Goal: Check status: Check status

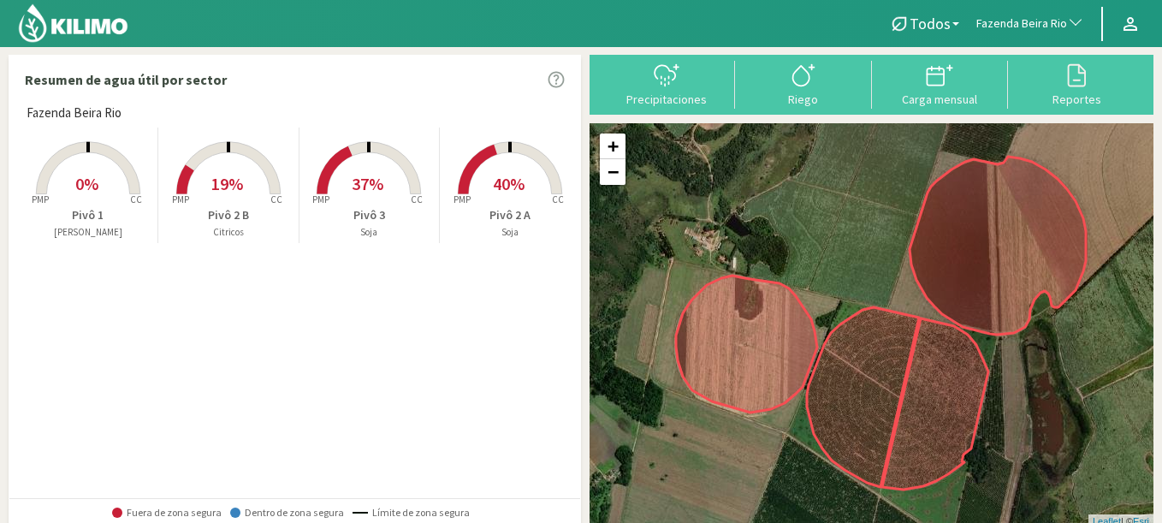
click at [61, 197] on rect at bounding box center [88, 196] width 137 height 137
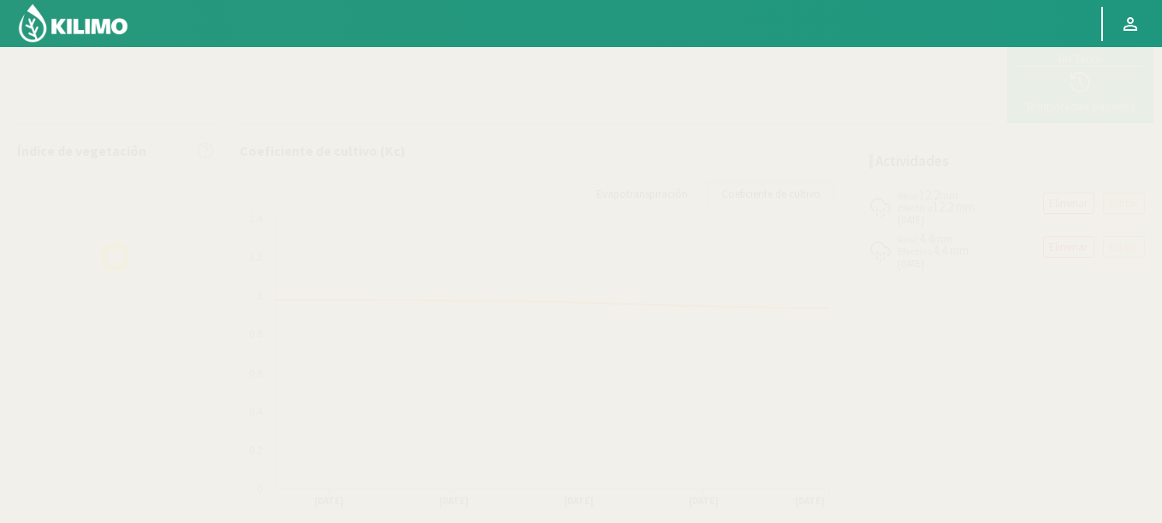
scroll to position [287, 0]
select select "102: Object"
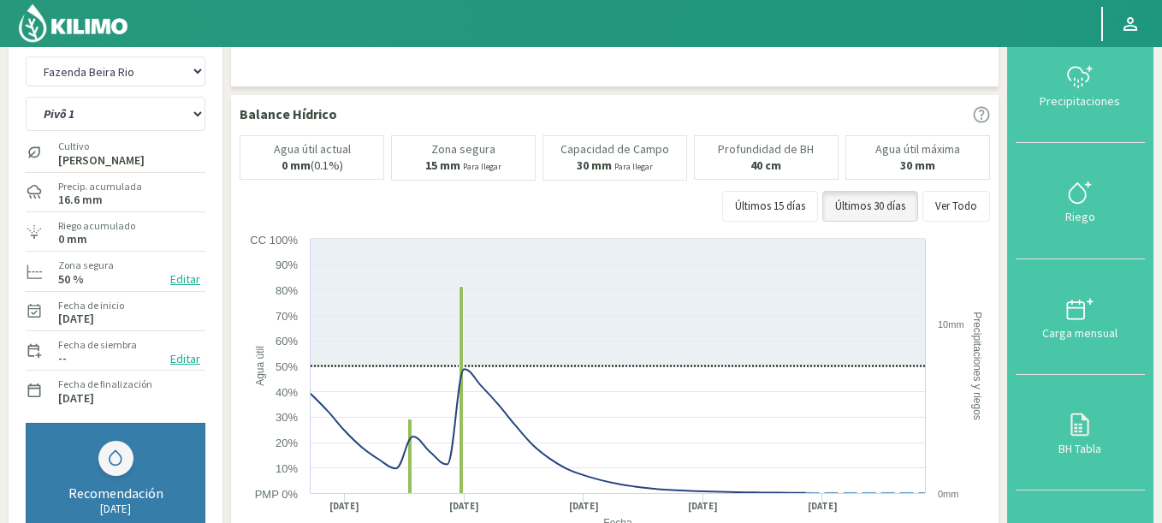
scroll to position [0, 0]
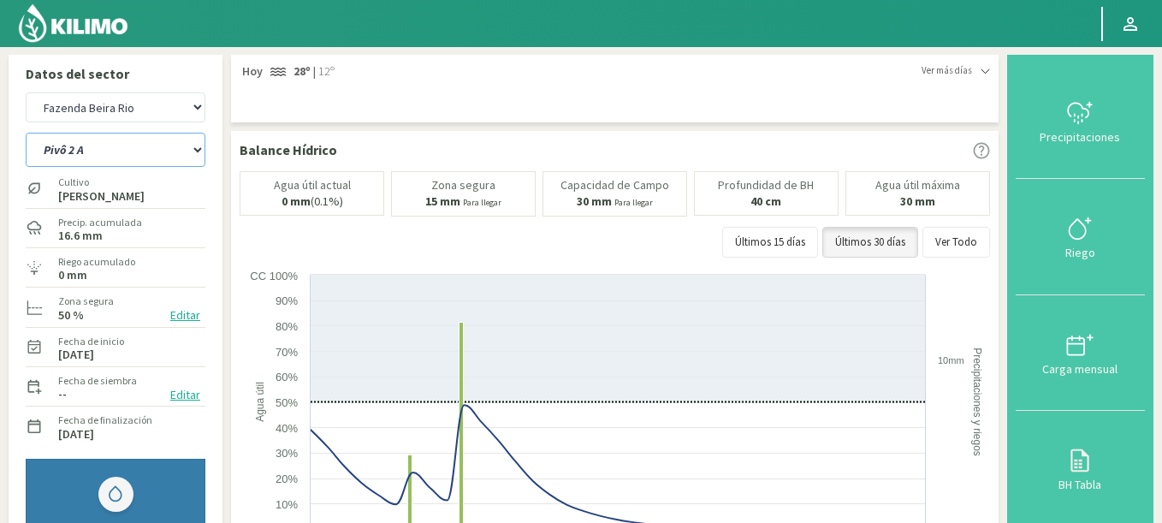
click at [26, 133] on select "Pivô 1 Pivô 2 A Pivô 2 B Pivô 3" at bounding box center [116, 150] width 180 height 34
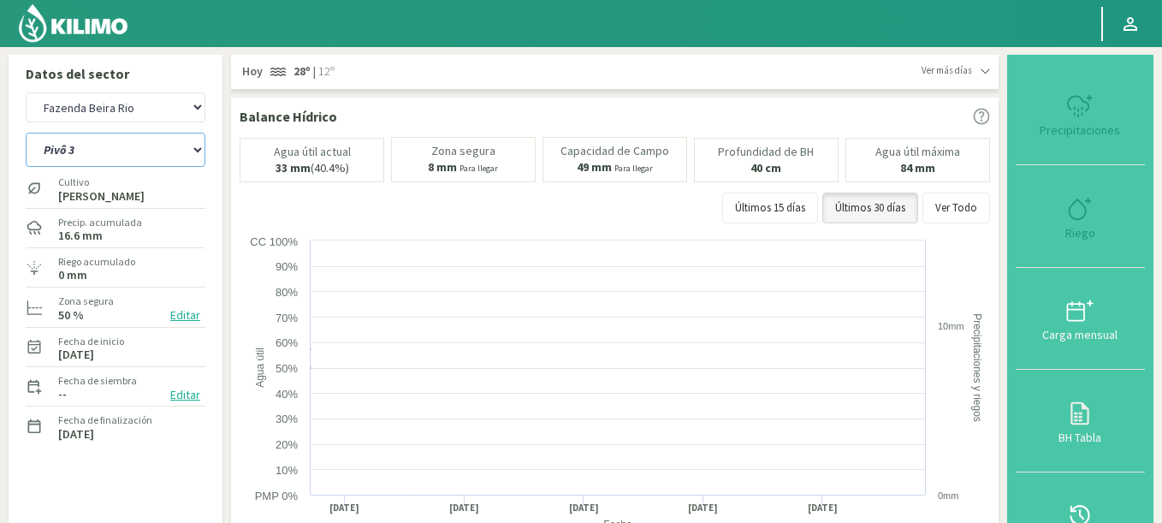
click at [26, 133] on select "Pivô 1 Pivô 2 A Pivô 2 B Pivô 3" at bounding box center [116, 150] width 180 height 34
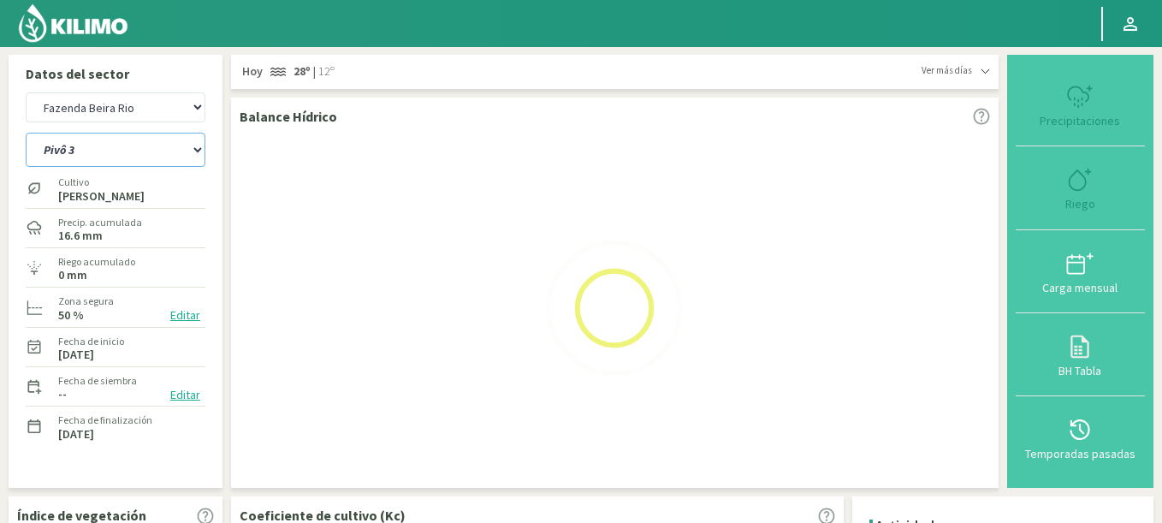
select select "0: Object"
select select "380: Object"
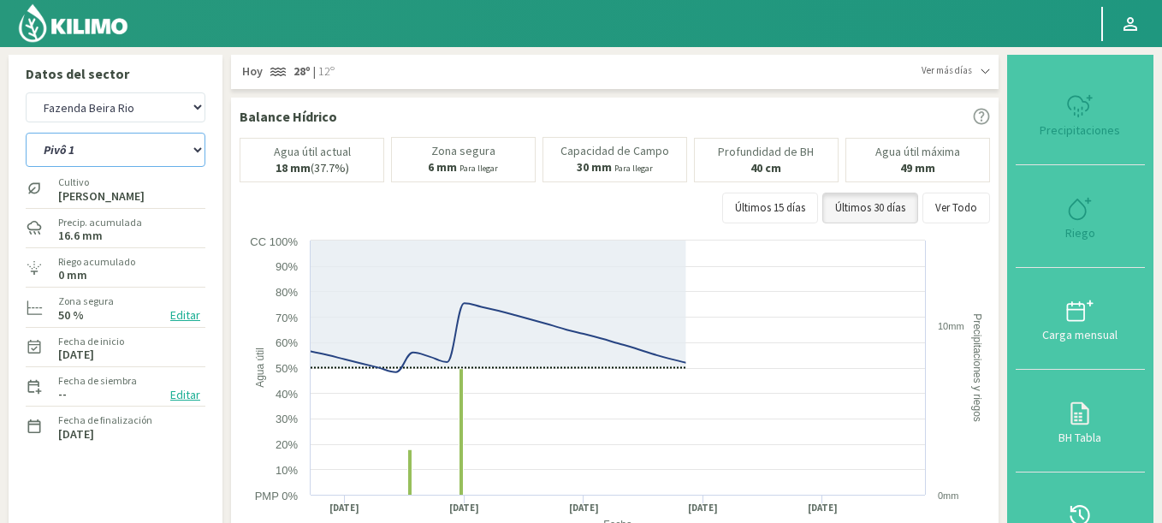
select select "7: Object"
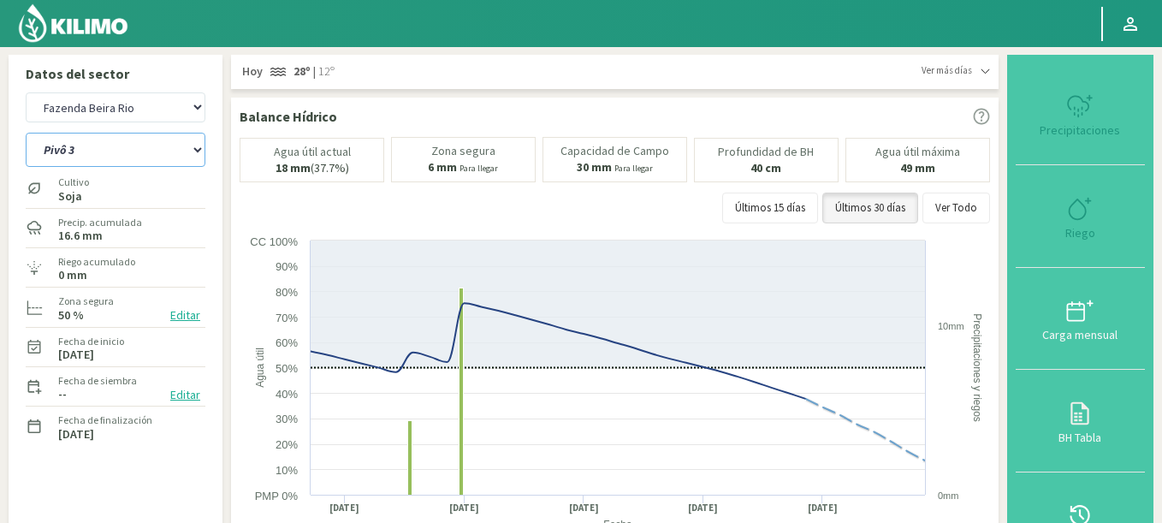
select select "658: Object"
drag, startPoint x: 89, startPoint y: 152, endPoint x: 0, endPoint y: 166, distance: 90.2
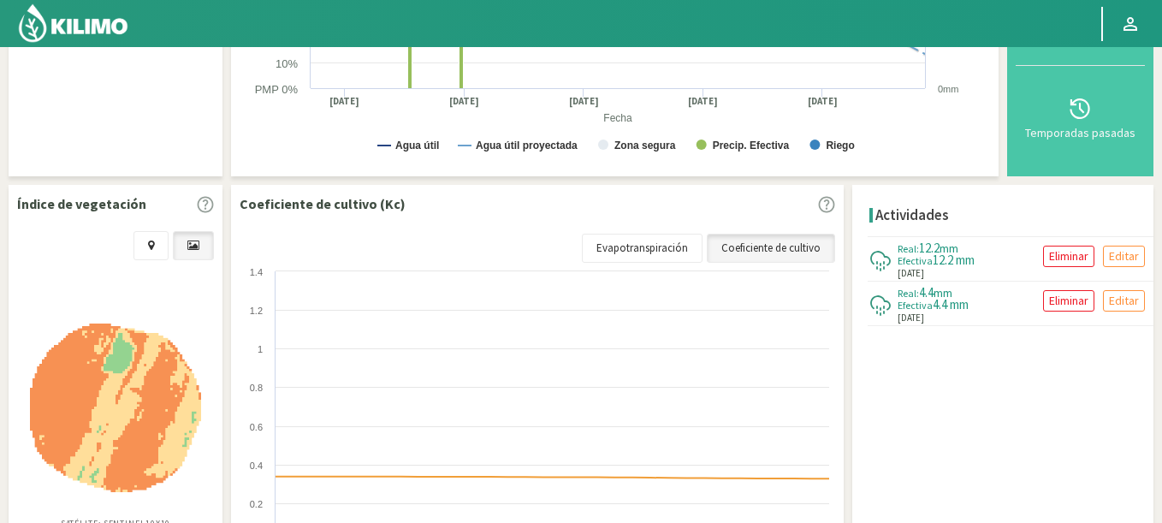
scroll to position [587, 0]
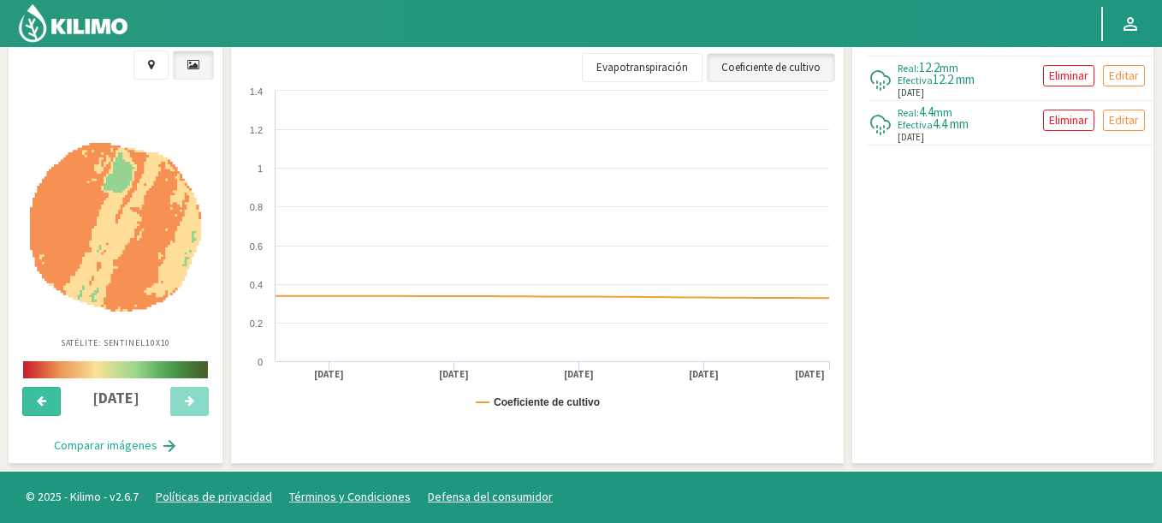
click at [49, 395] on button at bounding box center [41, 401] width 39 height 29
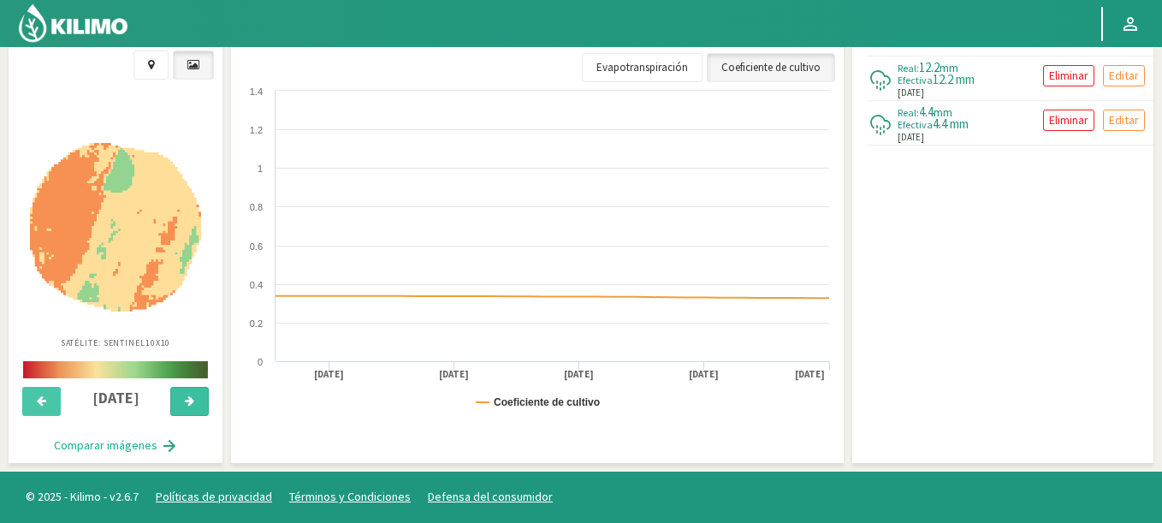
click at [199, 394] on button at bounding box center [189, 401] width 39 height 29
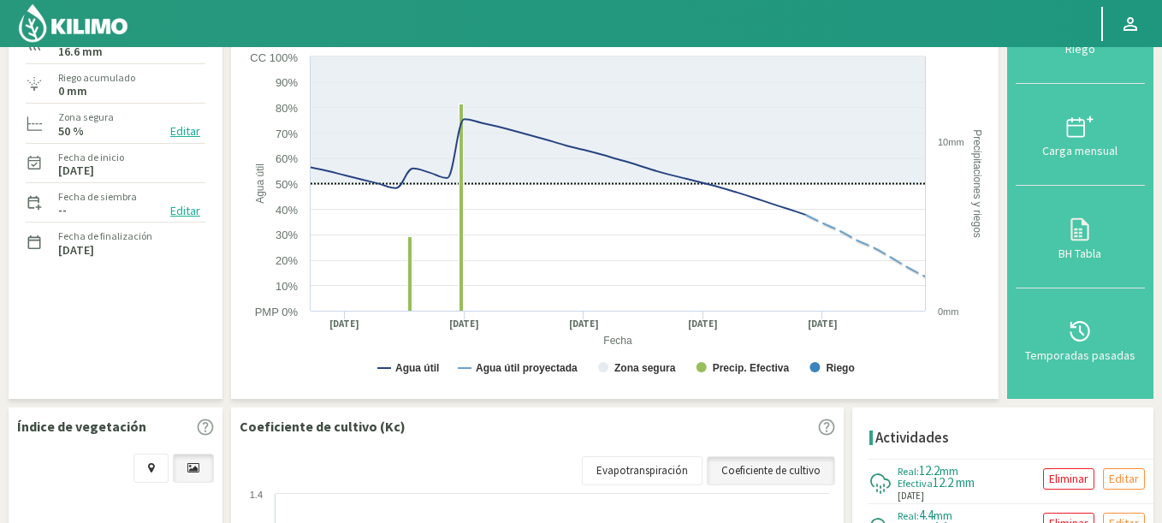
scroll to position [0, 0]
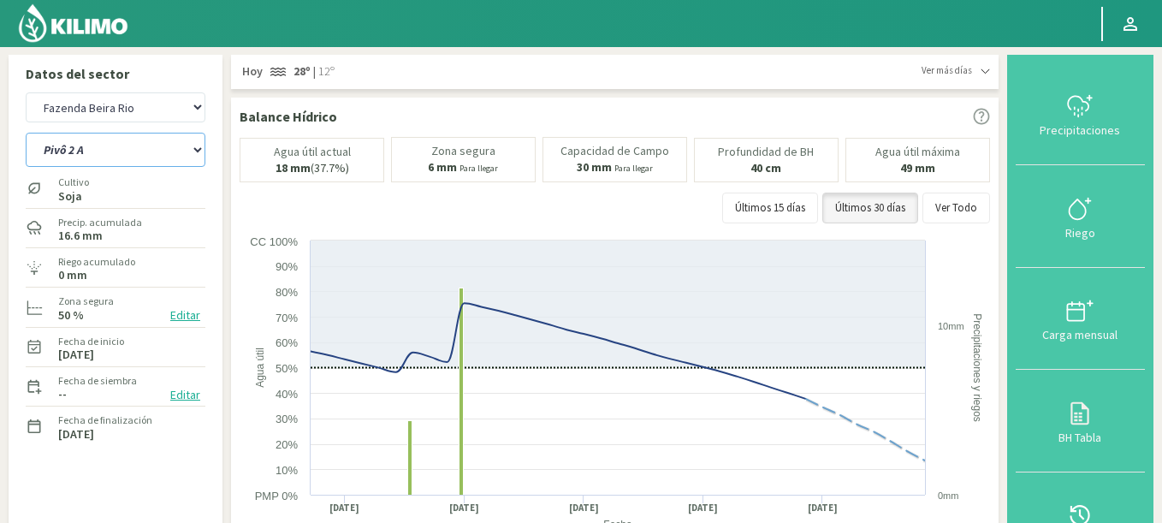
click at [26, 133] on select "Pivô 1 Pivô 2 A Pivô 2 B Pivô 3" at bounding box center [116, 150] width 180 height 34
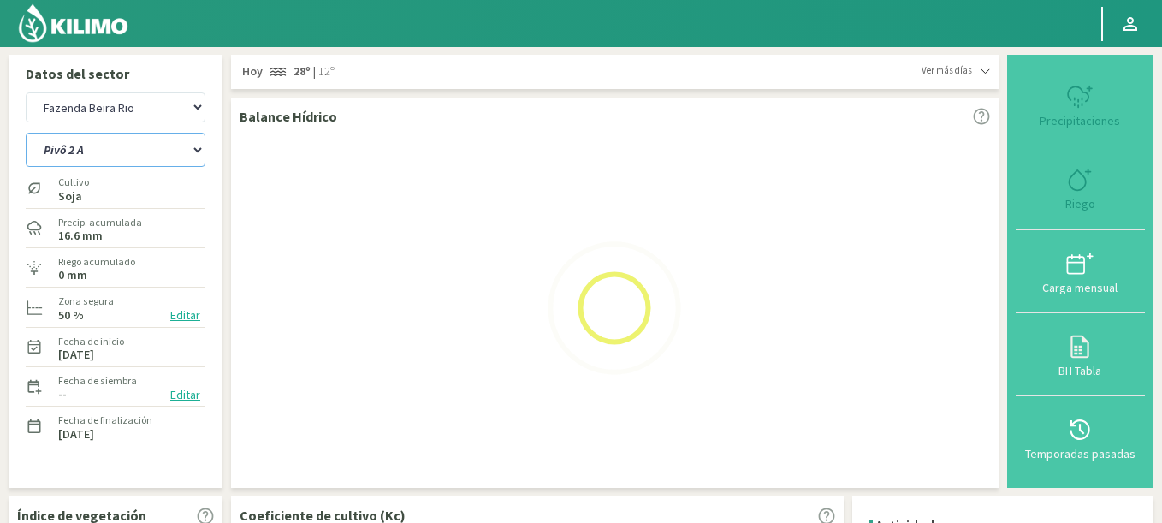
select select "11: Object"
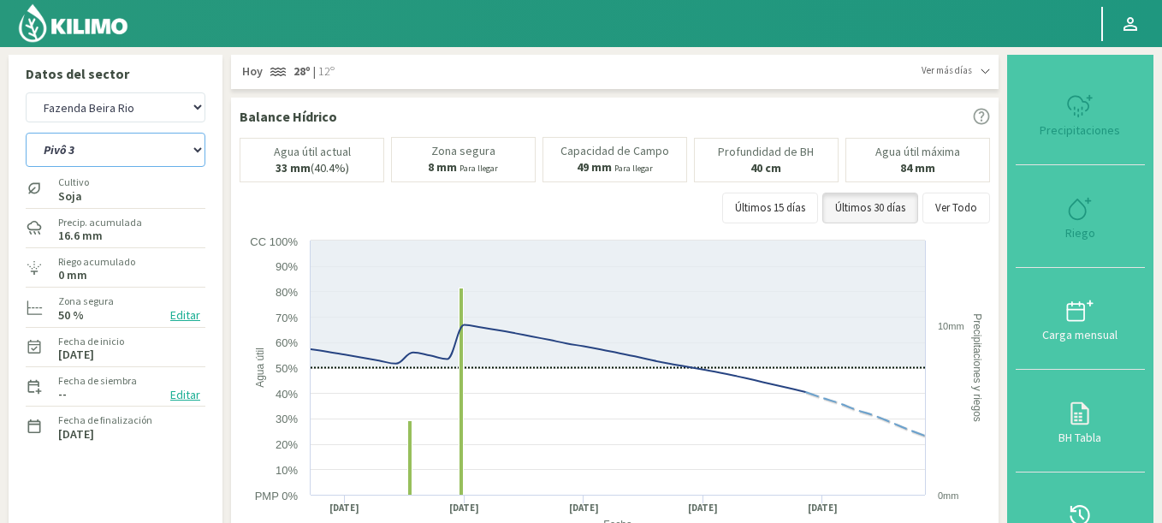
select select "936: Object"
click at [26, 133] on select "Pivô 1 Pivô 2 A Pivô 2 B Pivô 3" at bounding box center [116, 150] width 180 height 34
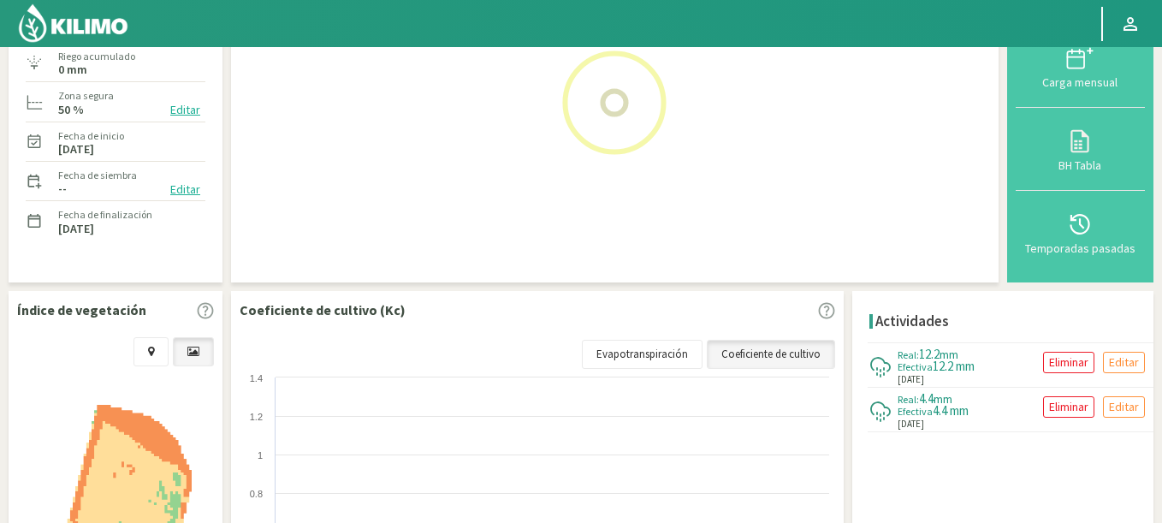
select select "13: Object"
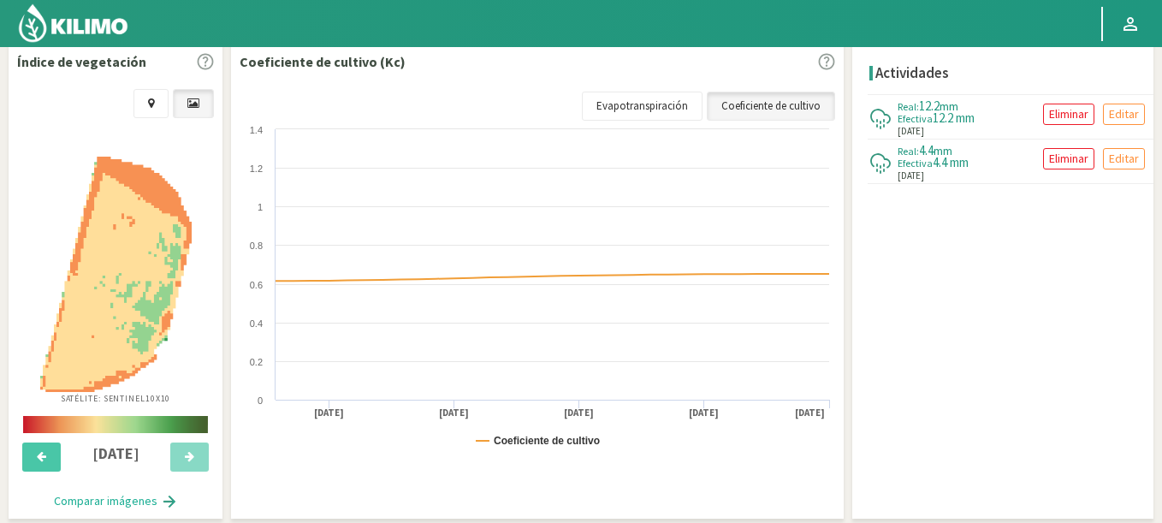
select select "1214: Object"
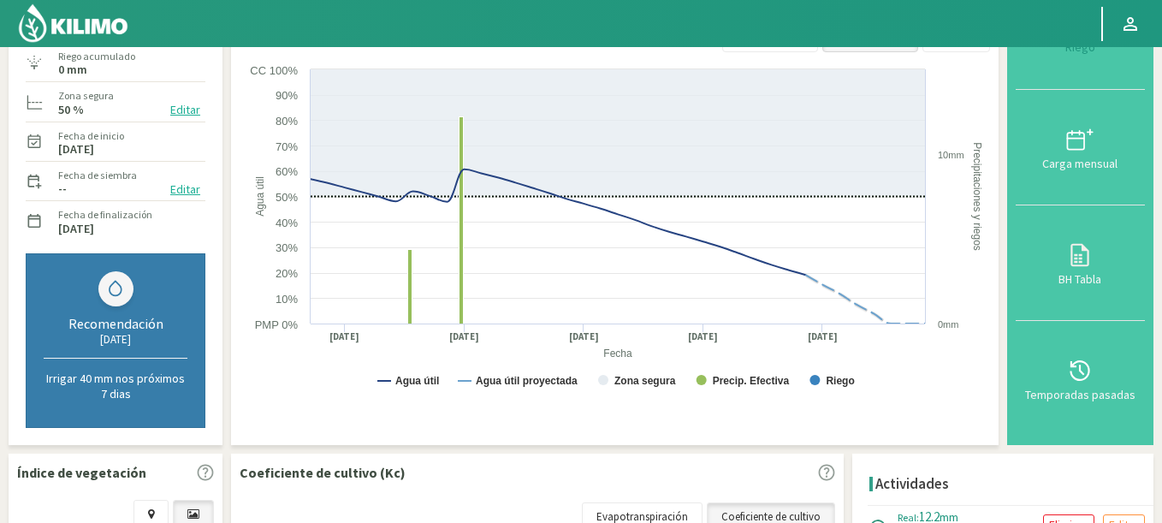
select select "18: Object"
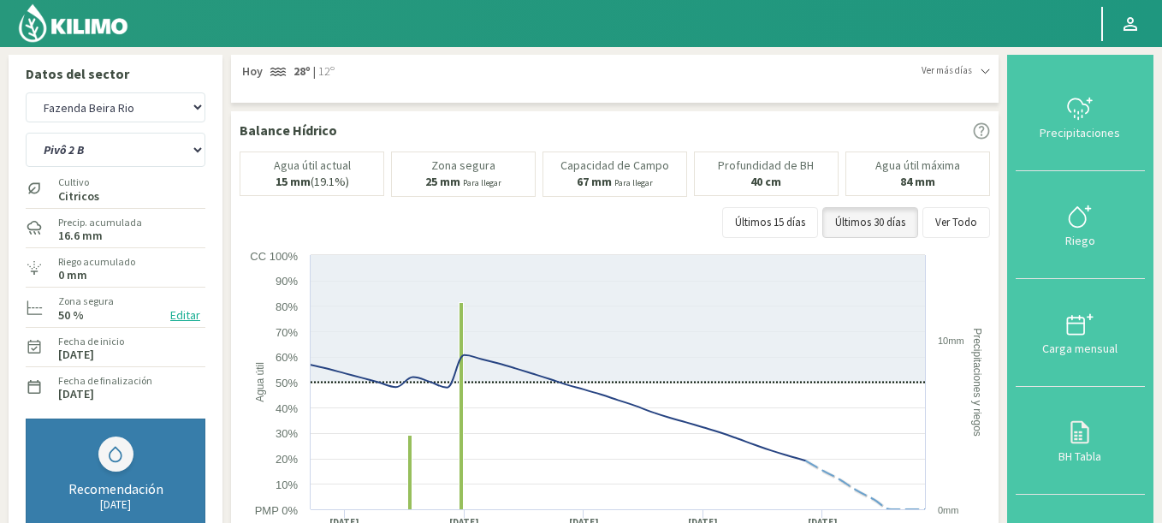
click at [110, 9] on img at bounding box center [73, 23] width 112 height 41
